Goal: Information Seeking & Learning: Find specific fact

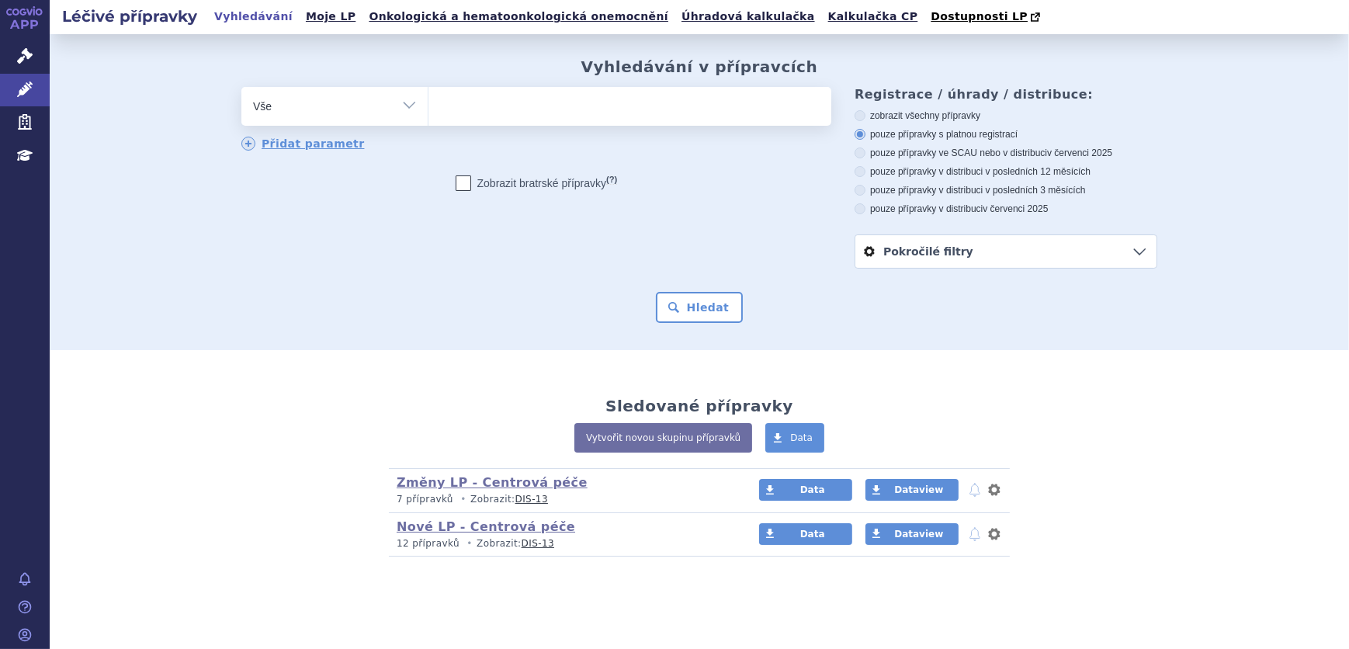
click at [497, 105] on ul at bounding box center [629, 103] width 403 height 33
click at [428, 105] on select at bounding box center [428, 105] width 1 height 39
paste input "SUKLS238298/2024"
type input "SUKLS238298/2024"
select select "SUKLS238298/2024"
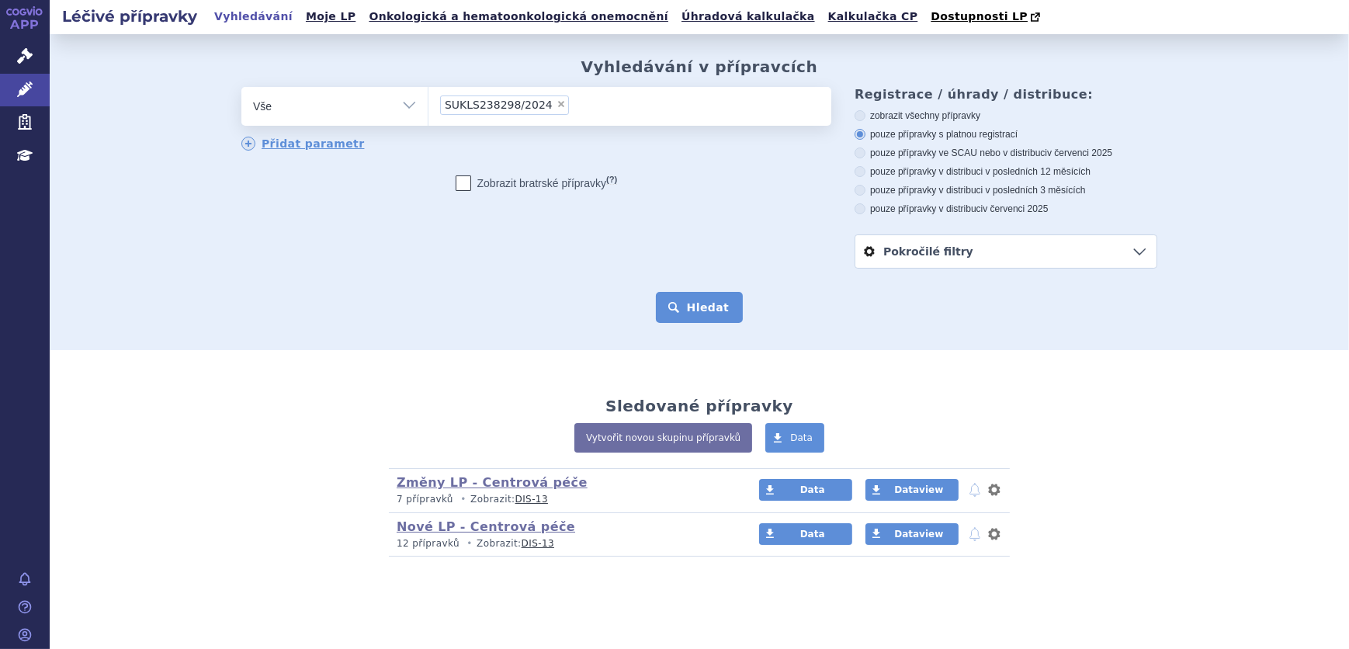
click at [721, 300] on button "Hledat" at bounding box center [700, 307] width 88 height 31
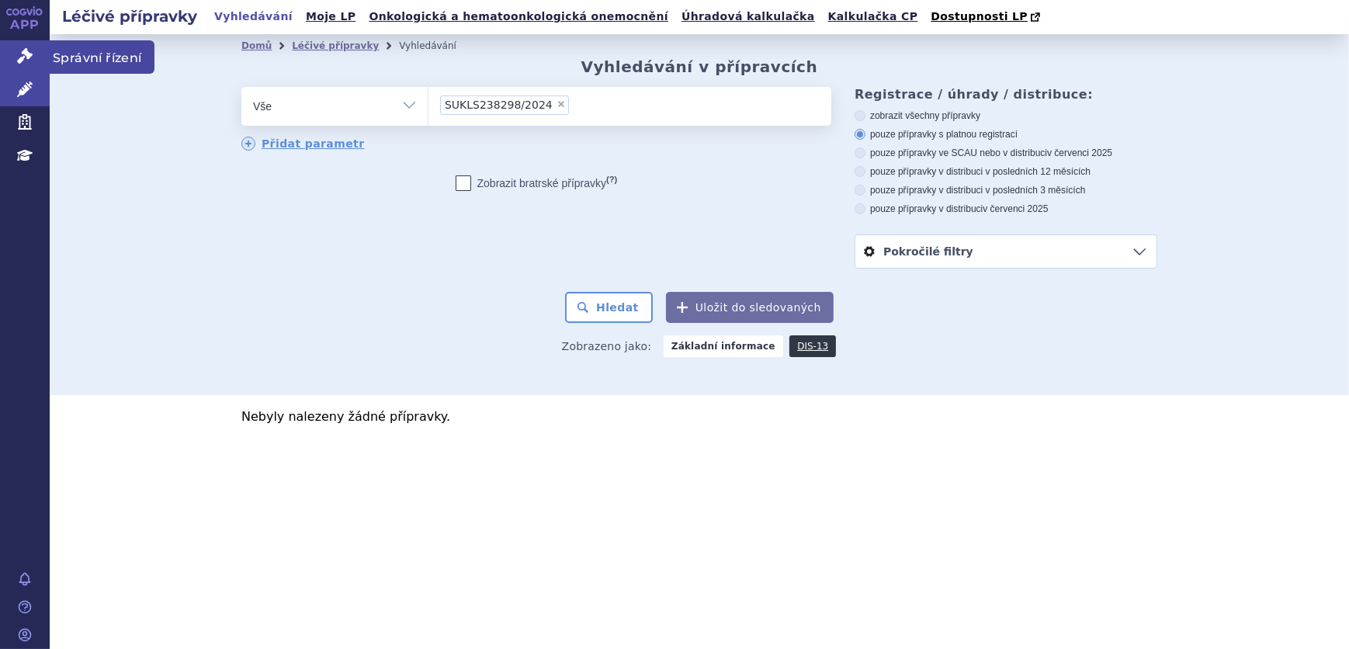
click at [1, 47] on link "Správní řízení" at bounding box center [25, 56] width 50 height 33
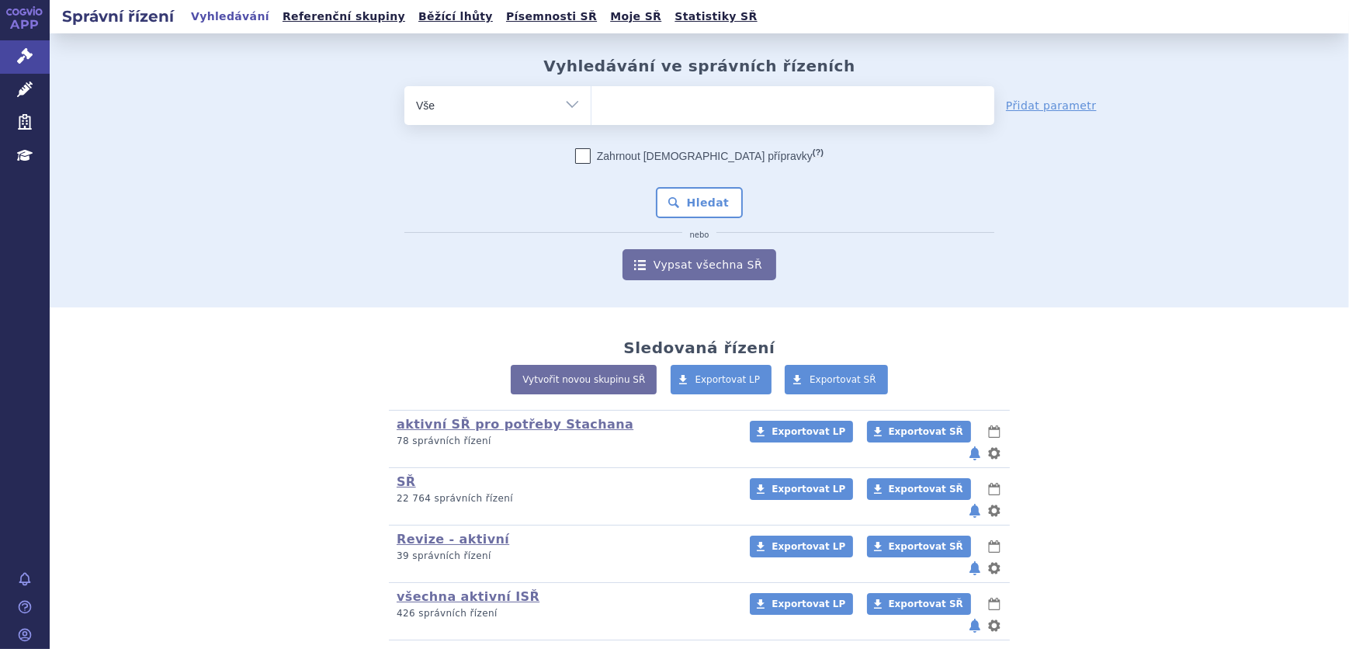
click at [628, 101] on ul at bounding box center [792, 102] width 403 height 33
click at [591, 101] on select at bounding box center [591, 104] width 1 height 39
paste input "SUKLS238298/2024"
type input "SUKLS238298/2024"
select select "SUKLS238298/2024"
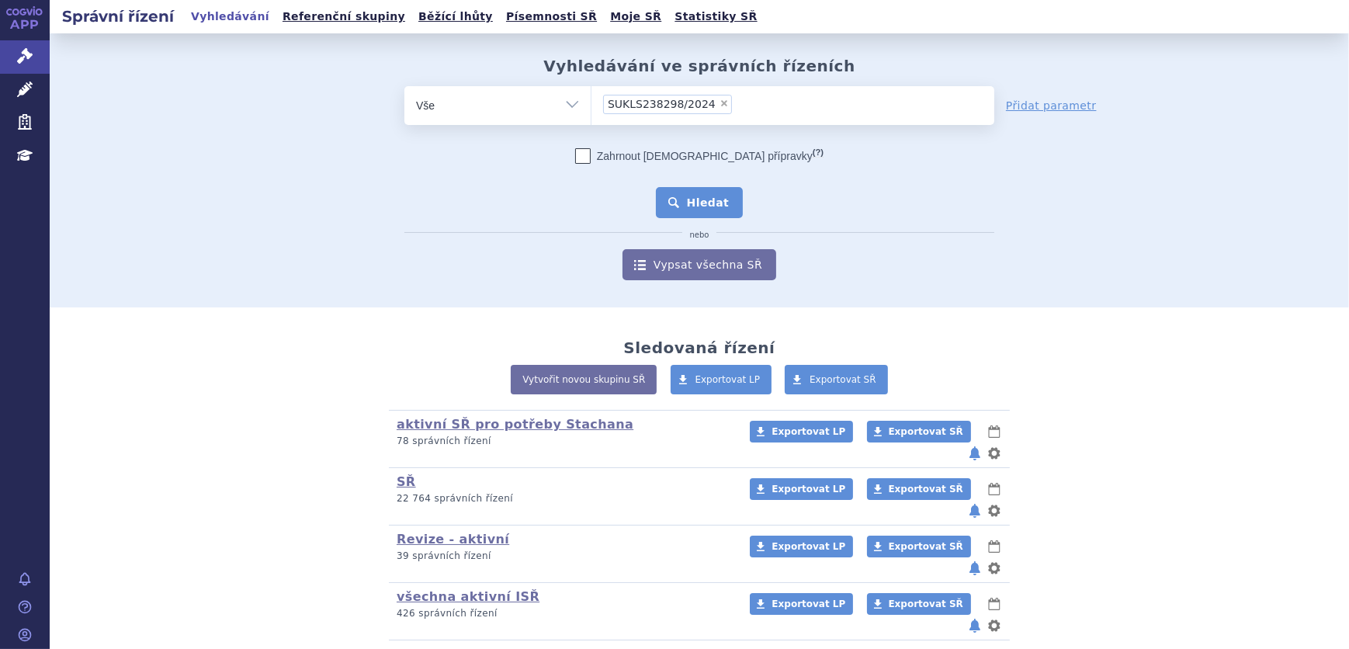
click at [712, 204] on button "Hledat" at bounding box center [700, 202] width 88 height 31
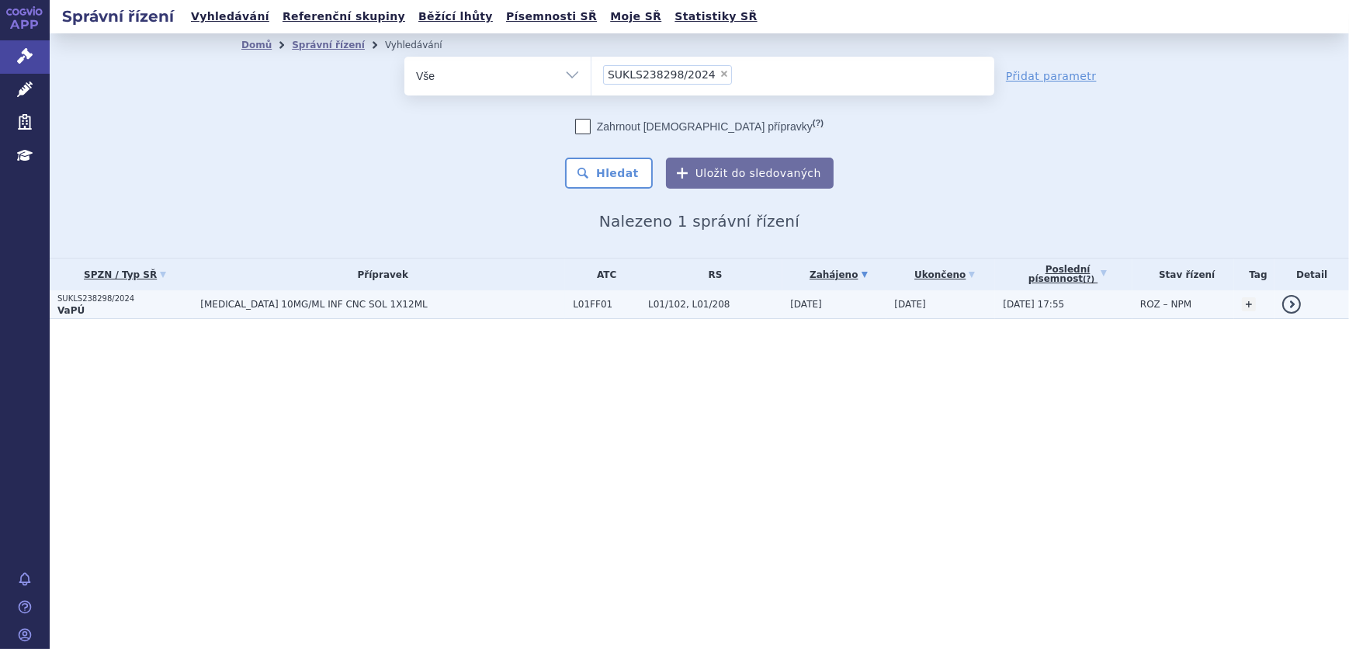
click at [648, 303] on span "L01/102, L01/208" at bounding box center [715, 304] width 134 height 11
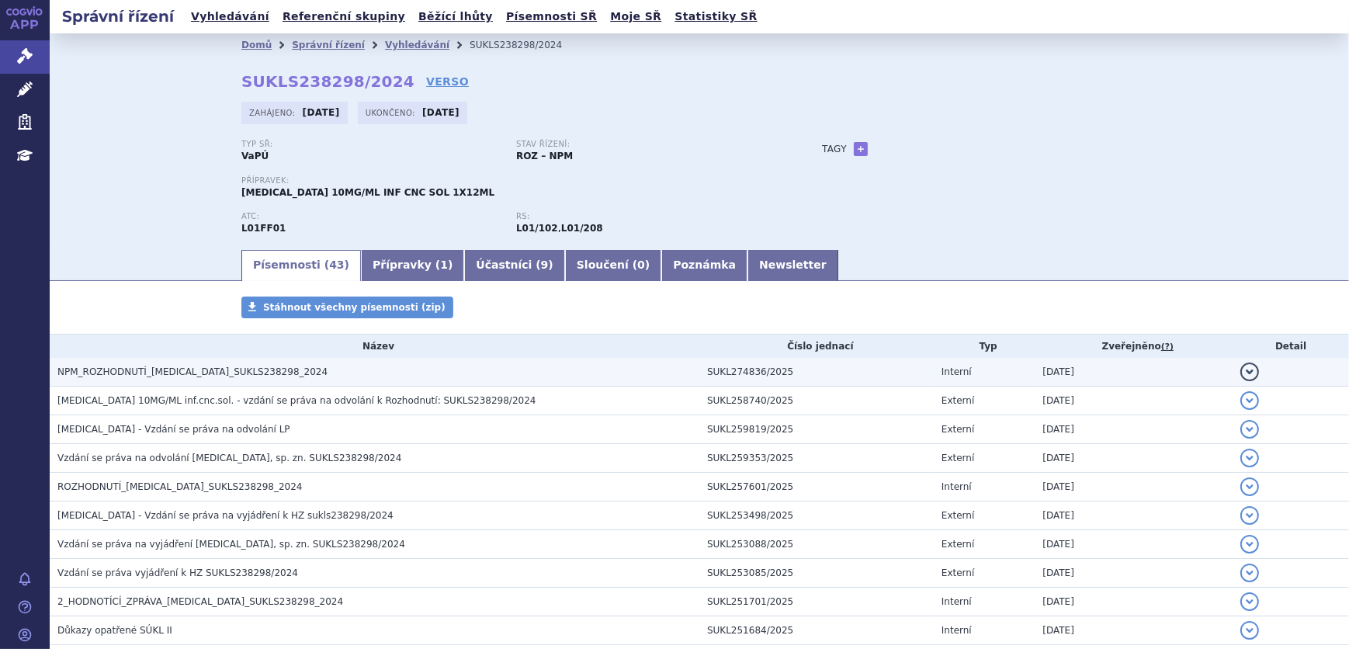
click at [497, 361] on td "NPM_ROZHODNUTÍ_OPDIVO_SUKLS238298_2024" at bounding box center [375, 372] width 650 height 29
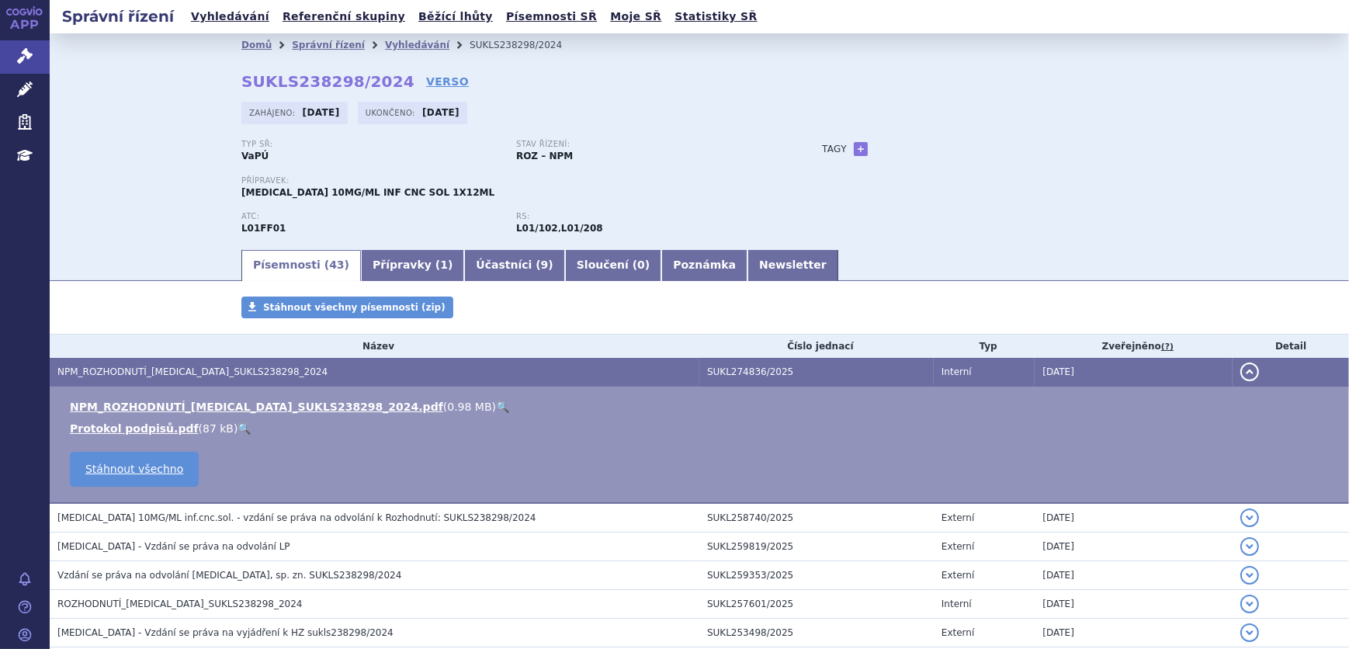
click at [496, 401] on link "🔍" at bounding box center [502, 406] width 13 height 12
